Goal: Find specific page/section: Find specific page/section

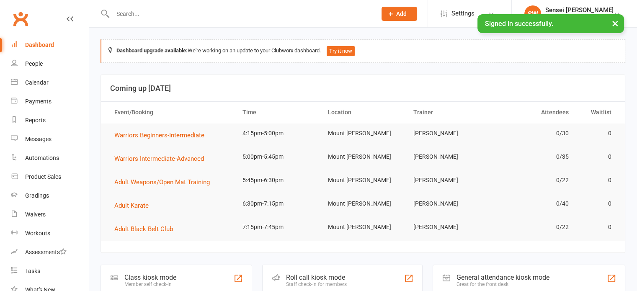
click at [142, 11] on input "text" at bounding box center [240, 14] width 260 height 12
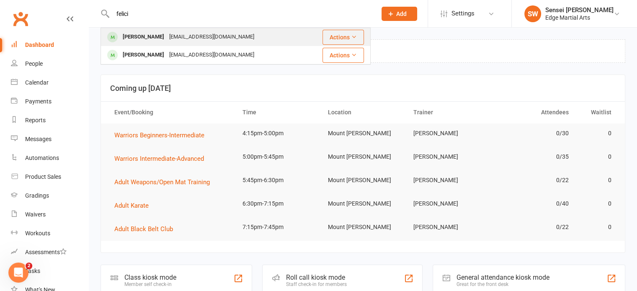
type input "felici"
click at [151, 38] on div "[PERSON_NAME]" at bounding box center [143, 37] width 46 height 12
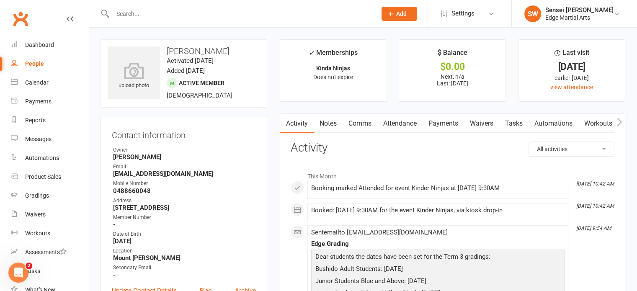
click at [365, 121] on link "Comms" at bounding box center [360, 123] width 35 height 19
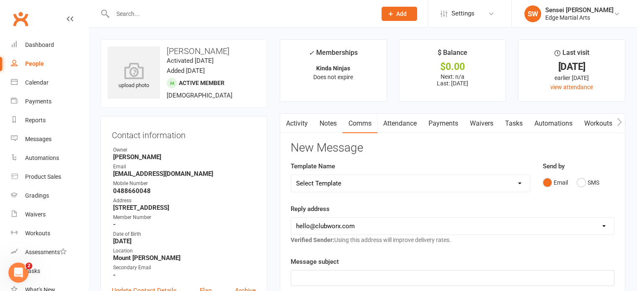
click at [298, 121] on link "Activity" at bounding box center [297, 123] width 34 height 19
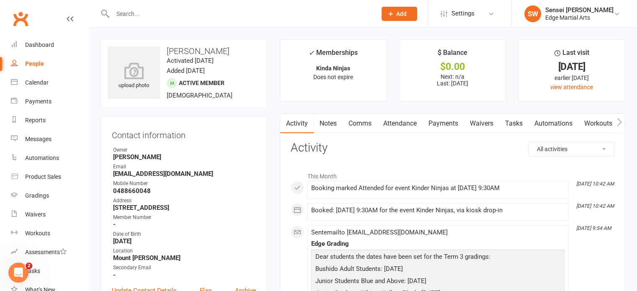
click at [126, 17] on input "text" at bounding box center [240, 14] width 260 height 12
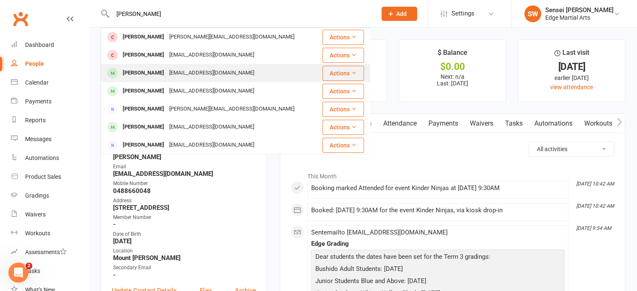
type input "charlie"
click at [147, 73] on div "Charlie Spicer" at bounding box center [143, 73] width 46 height 12
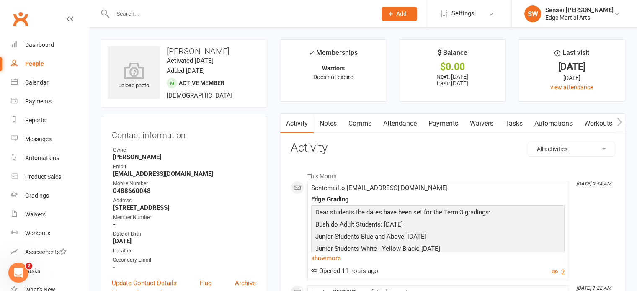
click at [141, 15] on input "text" at bounding box center [240, 14] width 260 height 12
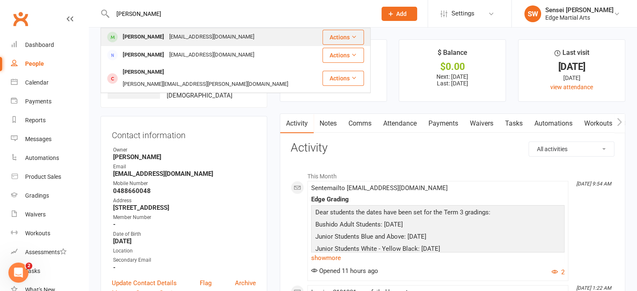
type input "reese"
click at [141, 35] on div "Reese Spicer" at bounding box center [143, 37] width 46 height 12
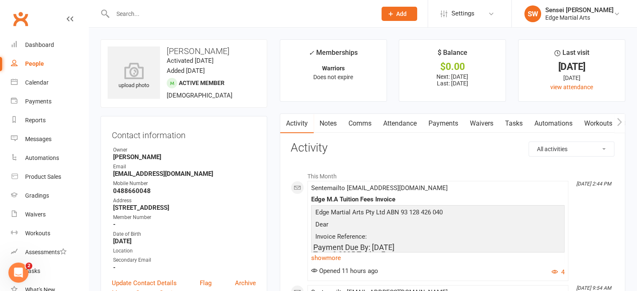
scroll to position [45, 0]
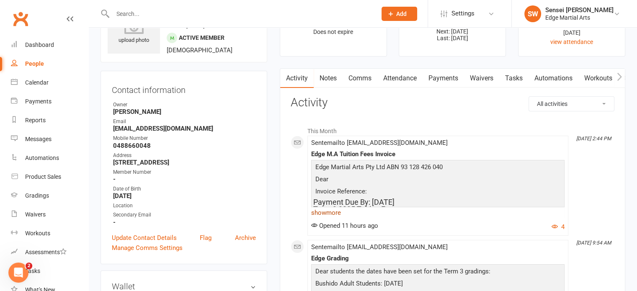
click at [332, 212] on link "show more" at bounding box center [437, 213] width 253 height 12
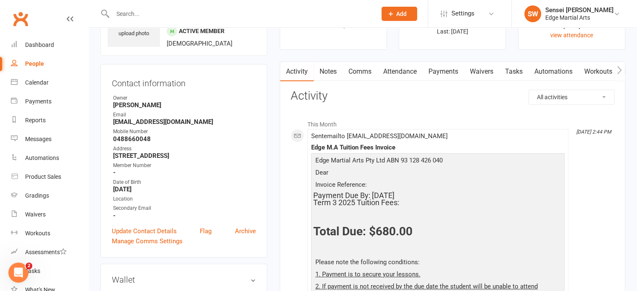
scroll to position [0, 0]
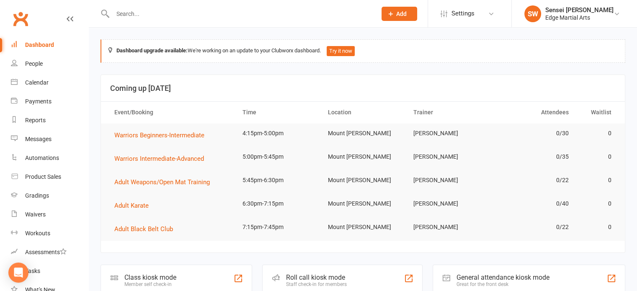
click at [166, 11] on input "text" at bounding box center [240, 14] width 260 height 12
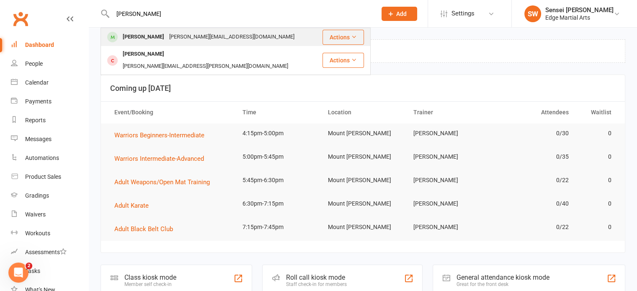
type input "[PERSON_NAME]"
click at [143, 39] on div "[PERSON_NAME]" at bounding box center [143, 37] width 46 height 12
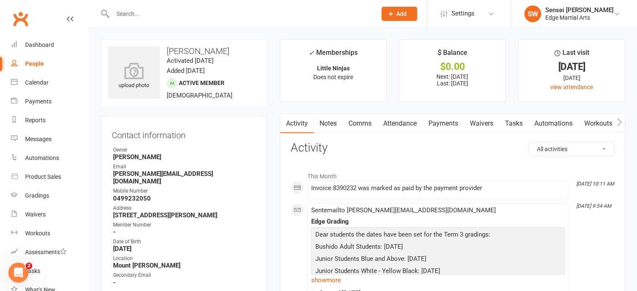
click at [449, 126] on link "Payments" at bounding box center [443, 123] width 41 height 19
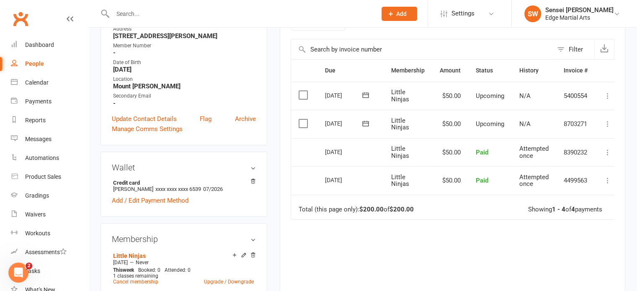
scroll to position [179, 0]
